Goal: Transaction & Acquisition: Download file/media

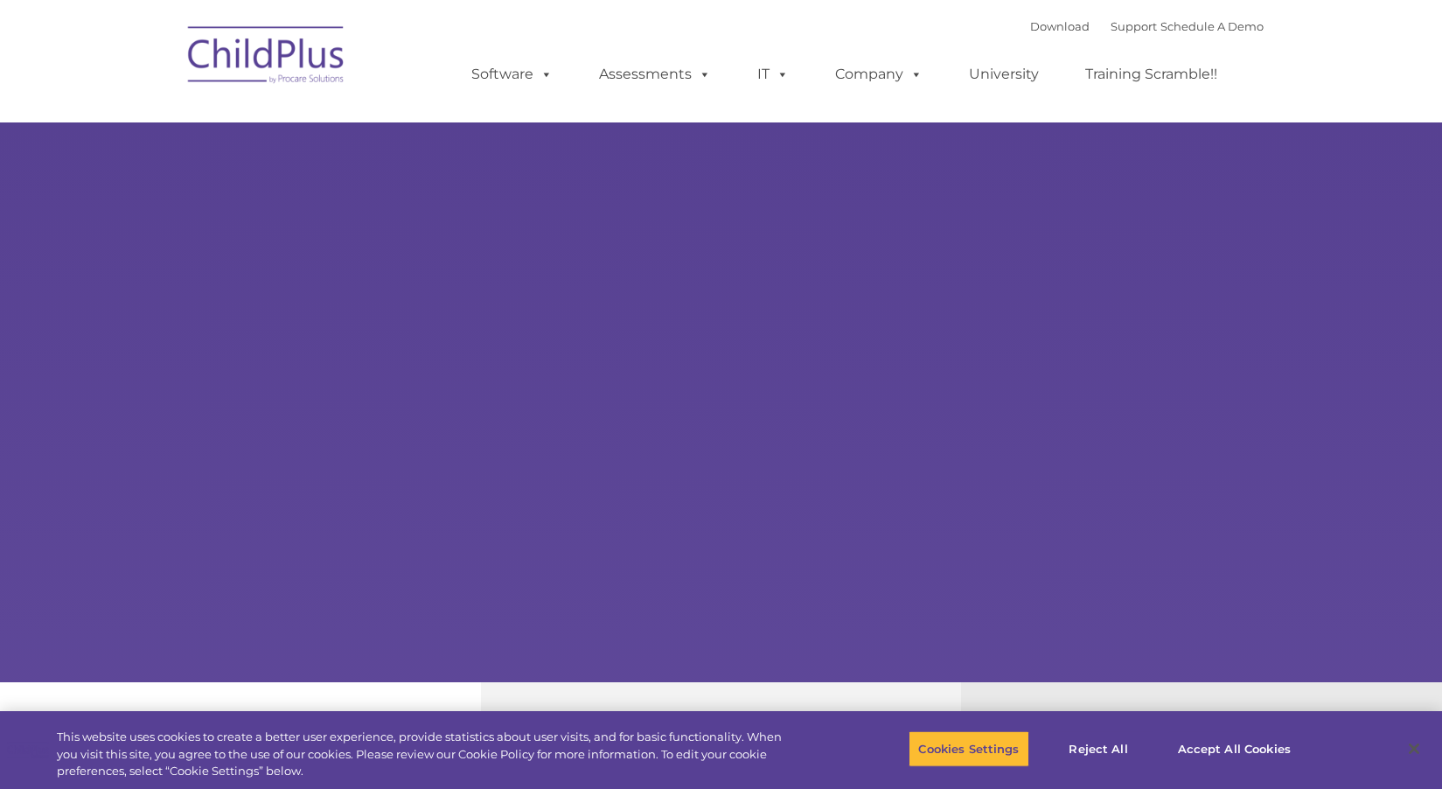
select select "MEDIUM"
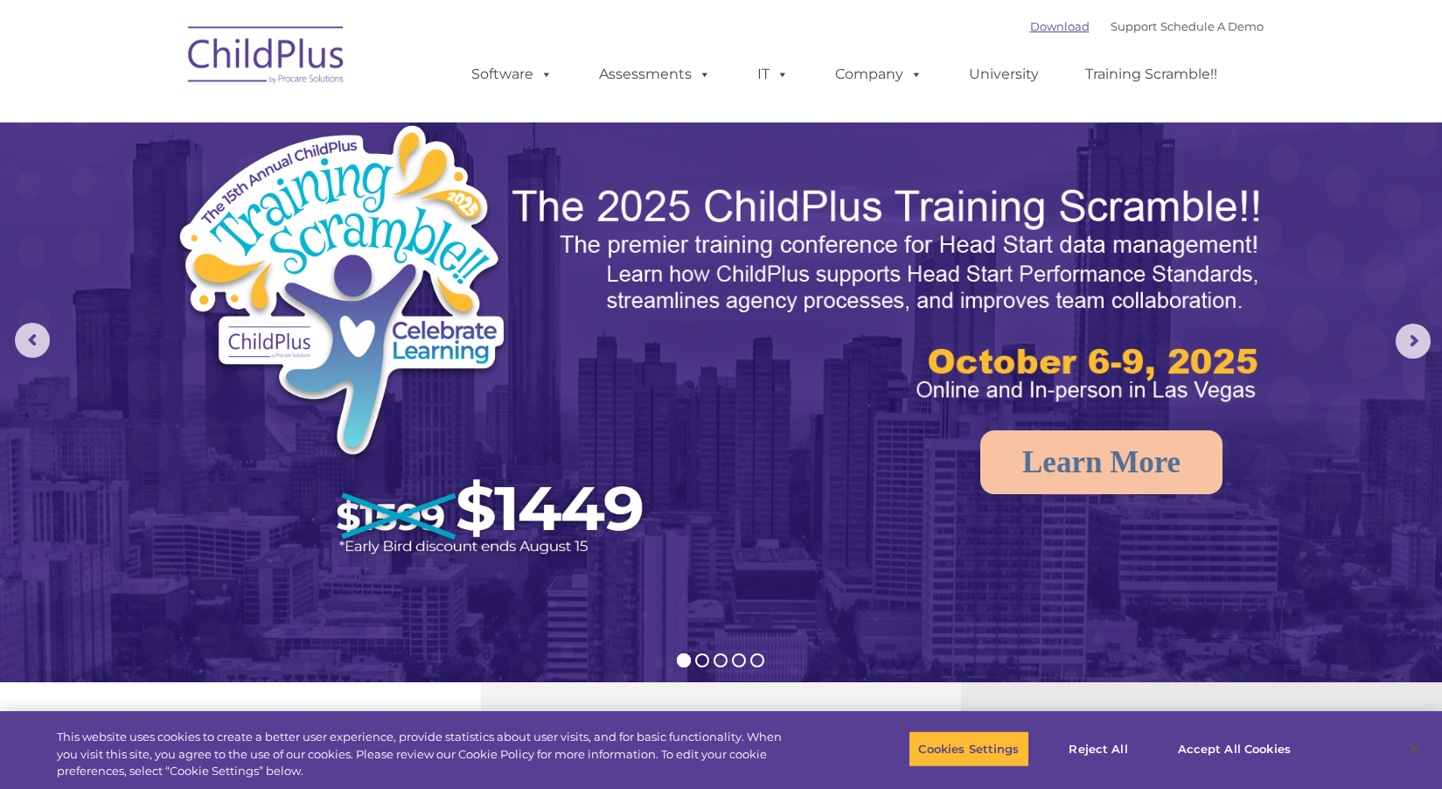
click at [1042, 24] on link "Download" at bounding box center [1059, 26] width 59 height 14
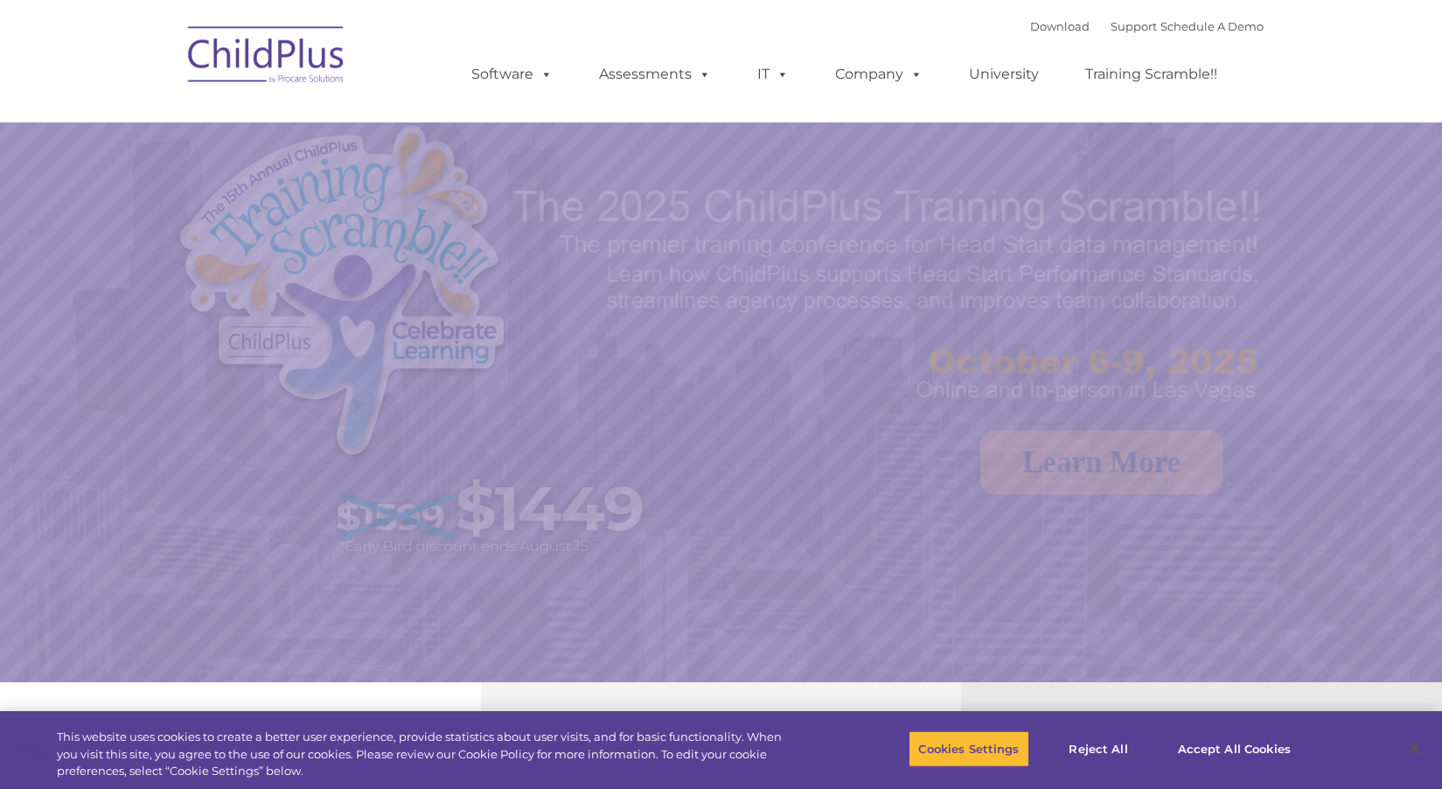
select select "MEDIUM"
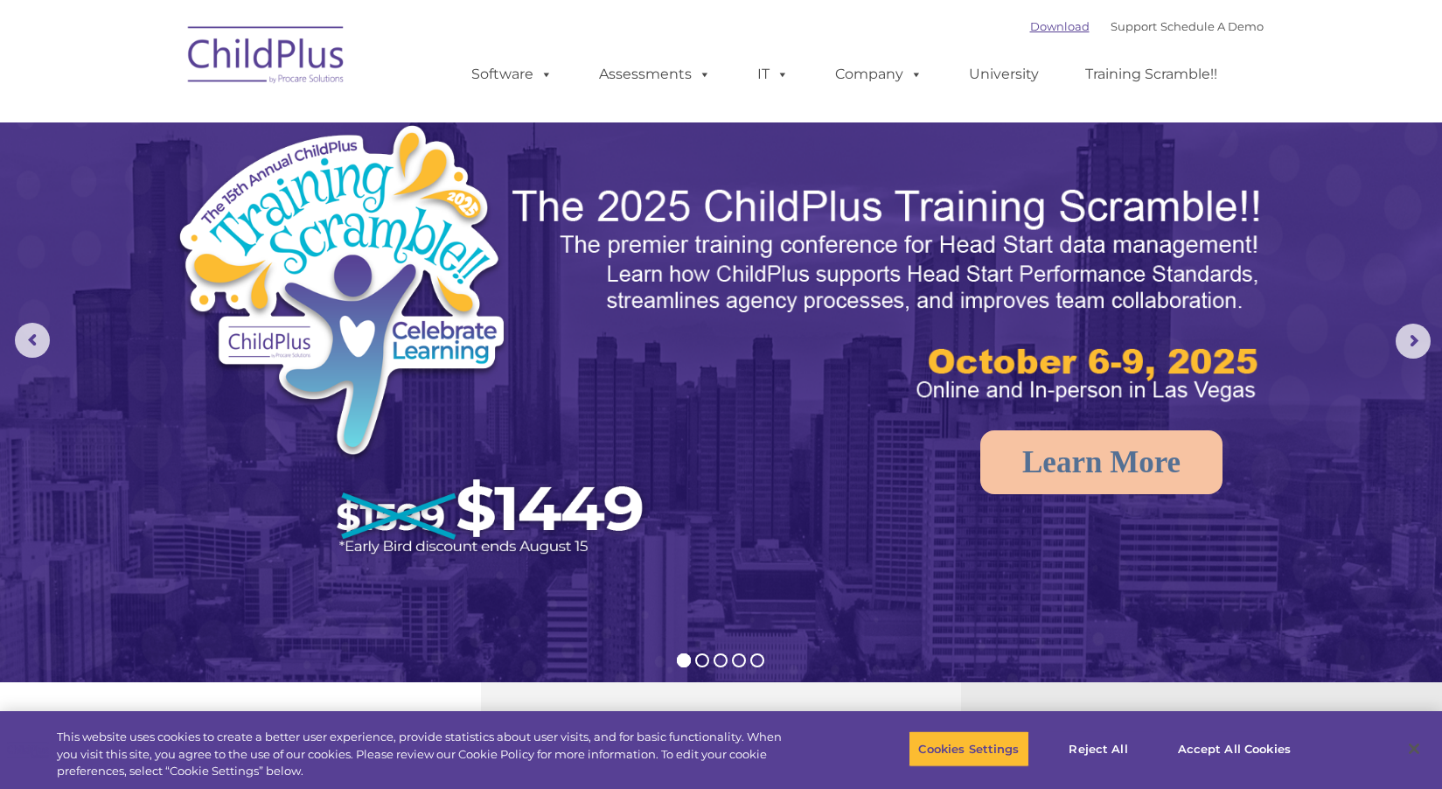
click at [1030, 20] on link "Download" at bounding box center [1059, 26] width 59 height 14
